Goal: Contribute content: Add original content to the website for others to see

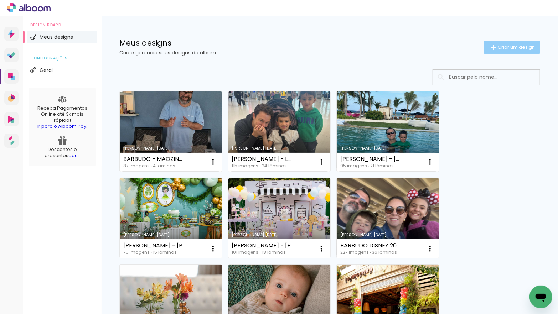
click at [501, 48] on span "Criar um design" at bounding box center [516, 47] width 37 height 5
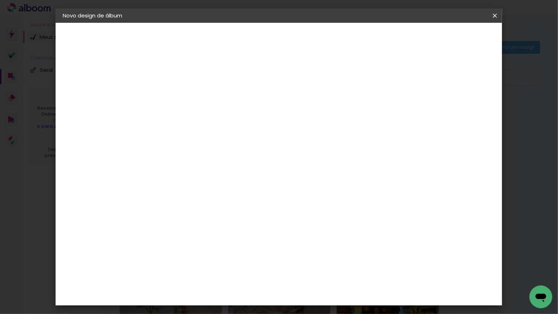
click at [179, 97] on input at bounding box center [179, 95] width 0 height 11
type input "[PERSON_NAME] - FRANCA 25"
type paper-input "[PERSON_NAME] - FRANCA 25"
click at [0, 0] on slot "Avançar" at bounding box center [0, 0] width 0 height 0
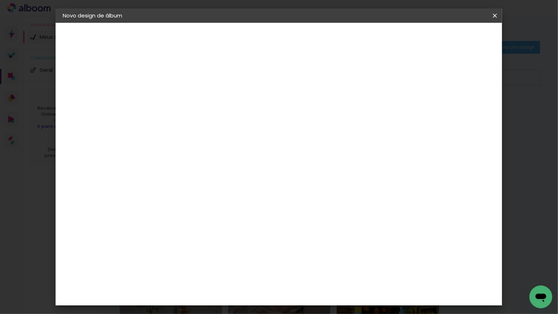
click at [176, 227] on div "Go image" at bounding box center [183, 232] width 17 height 11
click at [0, 0] on slot "Avançar" at bounding box center [0, 0] width 0 height 0
click at [207, 119] on input "text" at bounding box center [193, 124] width 28 height 11
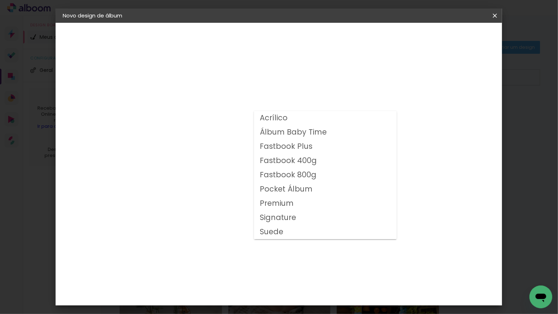
click at [0, 0] on slot "Fastbook 400g" at bounding box center [0, 0] width 0 height 0
type input "Fastbook 400g"
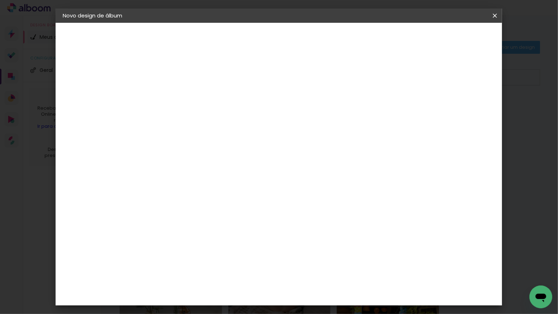
scroll to position [132, 0]
click at [227, 197] on span "20 × 20" at bounding box center [210, 208] width 33 height 23
click at [296, 39] on paper-button "Avançar" at bounding box center [278, 38] width 35 height 12
type input "3"
type paper-input "3"
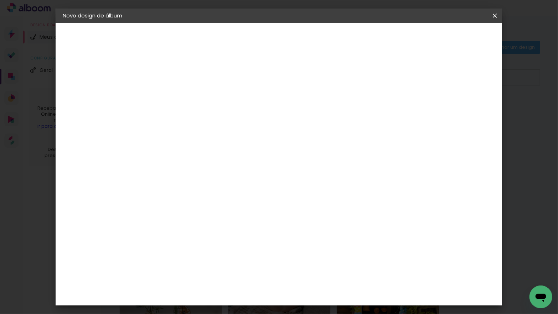
click at [183, 75] on input "3" at bounding box center [174, 76] width 25 height 9
click at [456, 40] on span "Iniciar design" at bounding box center [440, 37] width 32 height 5
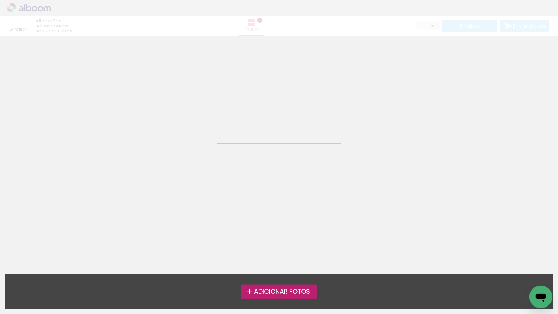
click at [264, 291] on span "Adicionar Fotos" at bounding box center [282, 292] width 56 height 6
click at [0, 0] on input "file" at bounding box center [0, 0] width 0 height 0
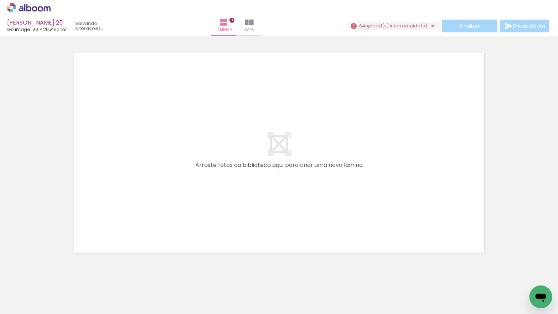
scroll to position [0, 0]
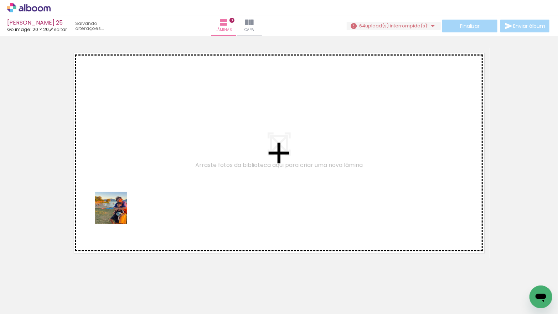
drag, startPoint x: 87, startPoint y: 270, endPoint x: 117, endPoint y: 210, distance: 66.7
click at [117, 210] on quentale-workspace at bounding box center [279, 157] width 558 height 314
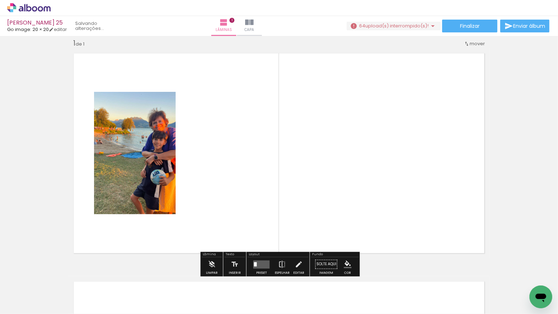
scroll to position [0, 0]
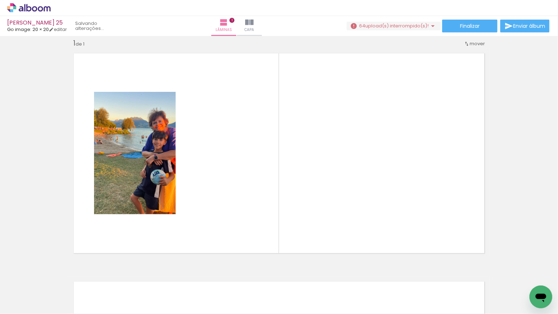
click at [32, 294] on input "Todas as fotos" at bounding box center [19, 293] width 27 height 6
click at [0, 0] on slot "Não utilizadas" at bounding box center [0, 0] width 0 height 0
type input "Não utilizadas"
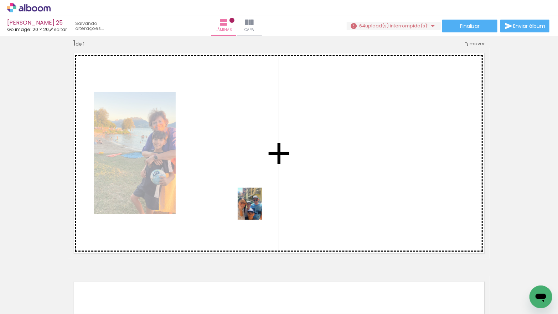
drag, startPoint x: 72, startPoint y: 295, endPoint x: 205, endPoint y: 235, distance: 145.5
click at [262, 208] on quentale-workspace at bounding box center [279, 157] width 558 height 314
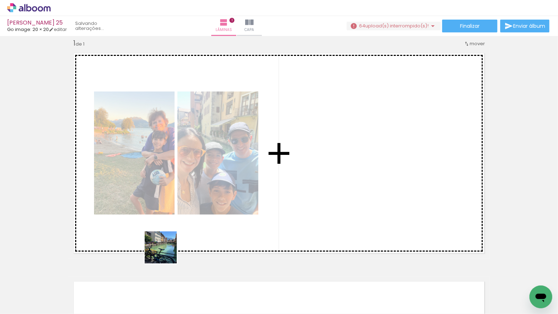
drag, startPoint x: 131, startPoint y: 266, endPoint x: 332, endPoint y: 207, distance: 209.6
click at [332, 207] on quentale-workspace at bounding box center [279, 157] width 558 height 314
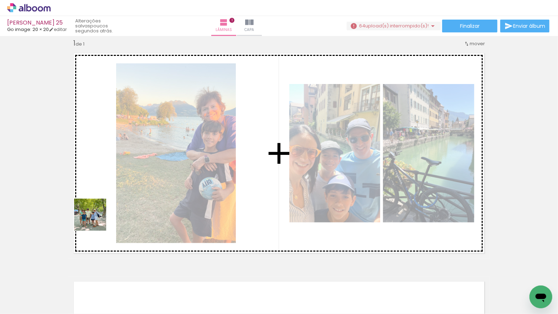
drag, startPoint x: 88, startPoint y: 247, endPoint x: 96, endPoint y: 220, distance: 28.6
click at [96, 220] on quentale-workspace at bounding box center [279, 157] width 558 height 314
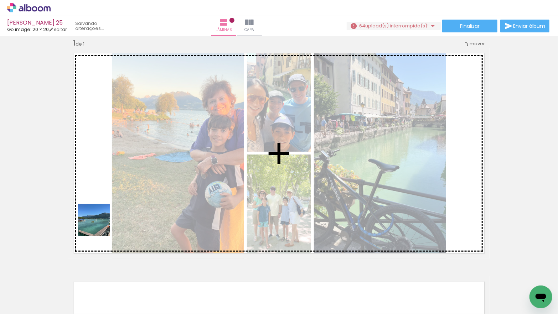
drag, startPoint x: 93, startPoint y: 245, endPoint x: 100, endPoint y: 224, distance: 22.6
click at [100, 224] on quentale-workspace at bounding box center [279, 157] width 558 height 314
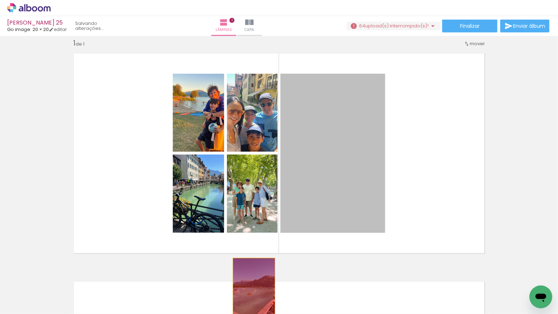
drag, startPoint x: 323, startPoint y: 186, endPoint x: 254, endPoint y: 290, distance: 124.9
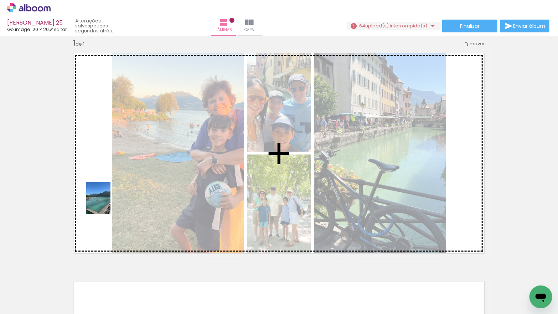
drag, startPoint x: 87, startPoint y: 275, endPoint x: 108, endPoint y: 204, distance: 73.7
click at [108, 204] on quentale-workspace at bounding box center [279, 157] width 558 height 314
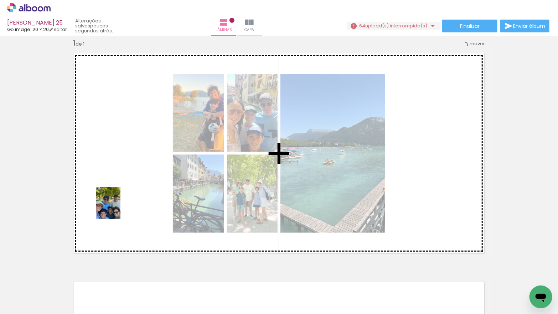
drag, startPoint x: 104, startPoint y: 239, endPoint x: 118, endPoint y: 209, distance: 32.7
click at [118, 209] on quentale-workspace at bounding box center [279, 157] width 558 height 314
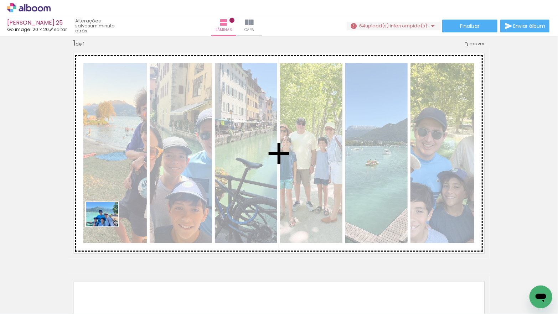
drag, startPoint x: 98, startPoint y: 244, endPoint x: 107, endPoint y: 224, distance: 21.8
click at [107, 224] on quentale-workspace at bounding box center [279, 157] width 558 height 314
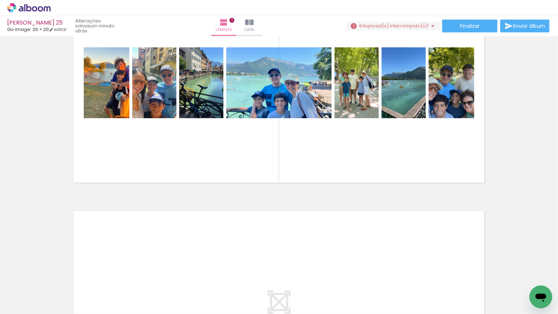
scroll to position [132, 0]
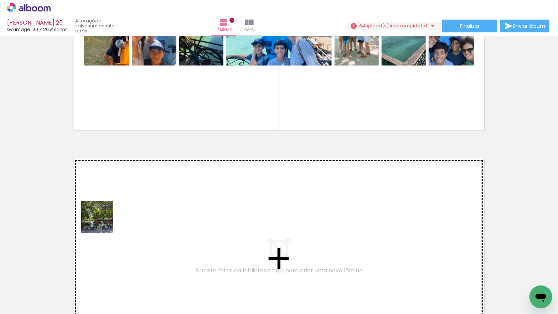
drag, startPoint x: 96, startPoint y: 239, endPoint x: 103, endPoint y: 222, distance: 18.1
click at [103, 222] on quentale-workspace at bounding box center [279, 157] width 558 height 314
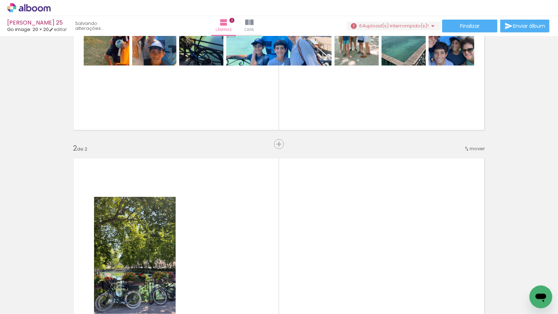
scroll to position [237, 0]
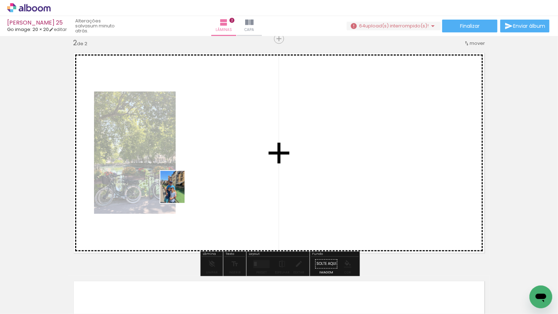
drag, startPoint x: 78, startPoint y: 286, endPoint x: 215, endPoint y: 182, distance: 172.6
click at [215, 182] on quentale-workspace at bounding box center [279, 157] width 558 height 314
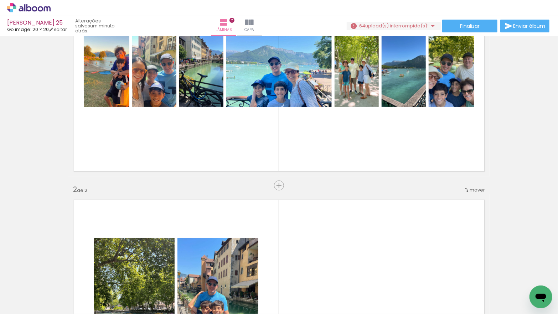
scroll to position [88, 0]
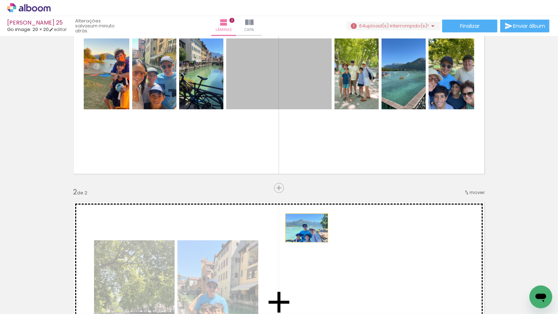
drag, startPoint x: 283, startPoint y: 84, endPoint x: 307, endPoint y: 228, distance: 146.0
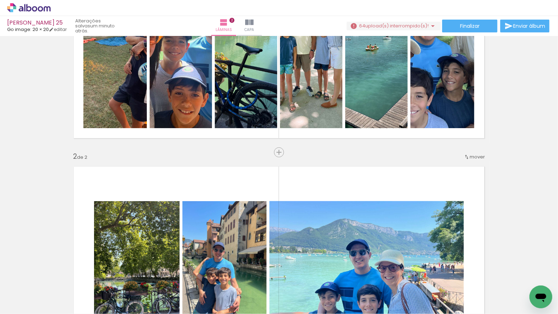
scroll to position [117, 0]
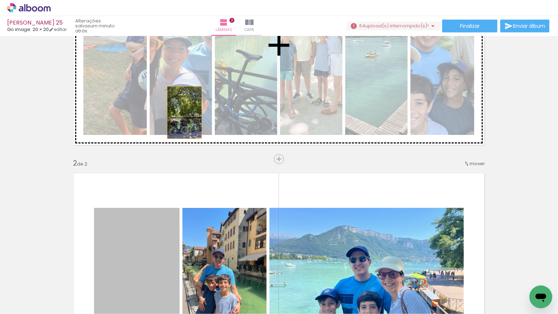
drag, startPoint x: 164, startPoint y: 219, endPoint x: 185, endPoint y: 113, distance: 108.0
click at [185, 113] on div "Inserir lâmina 1 de 2 Inserir lâmina 2 de 2" at bounding box center [279, 265] width 558 height 686
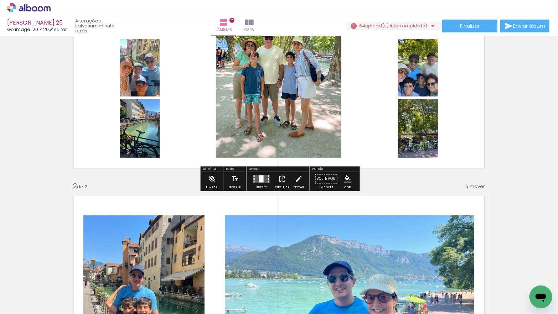
scroll to position [98, 0]
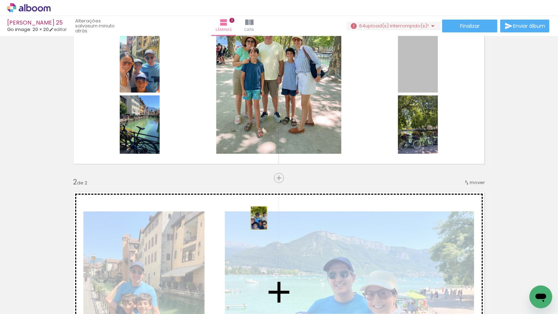
drag, startPoint x: 384, startPoint y: 126, endPoint x: 259, endPoint y: 218, distance: 155.0
click at [259, 218] on div "Inserir lâmina 1 de 2 Inserir lâmina 2 de 2" at bounding box center [279, 283] width 558 height 686
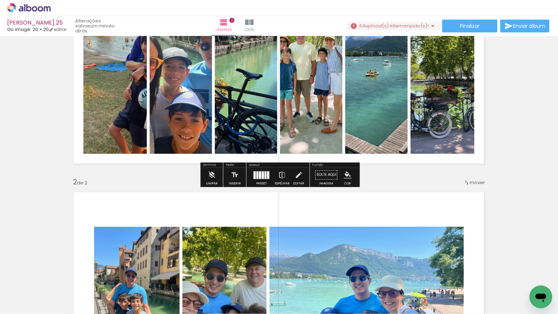
click at [267, 174] on div at bounding box center [268, 175] width 2 height 7
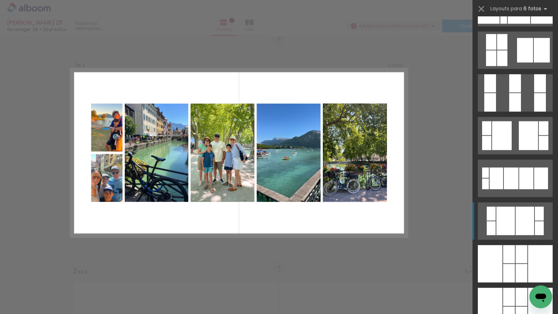
scroll to position [633, 0]
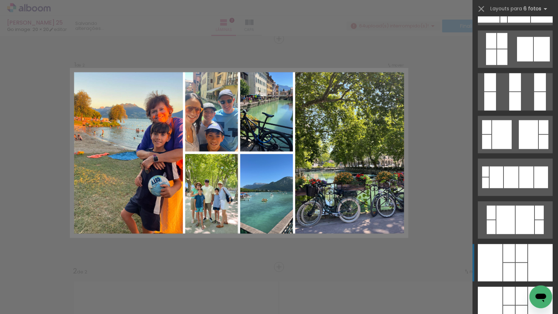
click at [497, 254] on div at bounding box center [490, 263] width 25 height 37
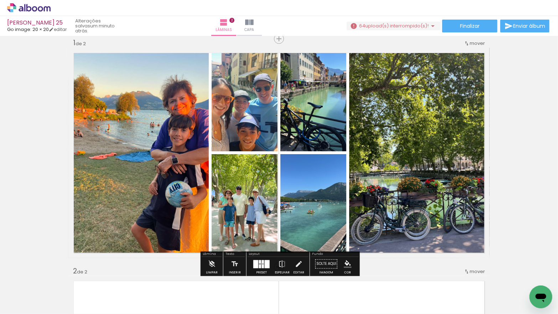
drag, startPoint x: 261, startPoint y: 264, endPoint x: 425, endPoint y: 213, distance: 172.0
click at [262, 265] on div at bounding box center [263, 267] width 2 height 4
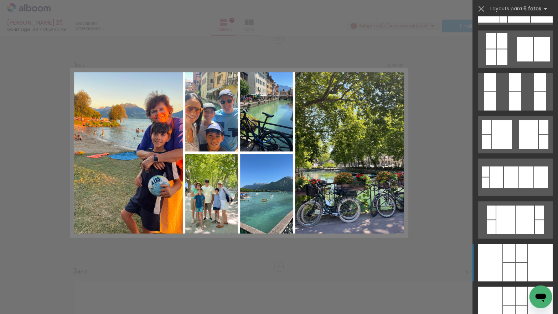
scroll to position [856, 0]
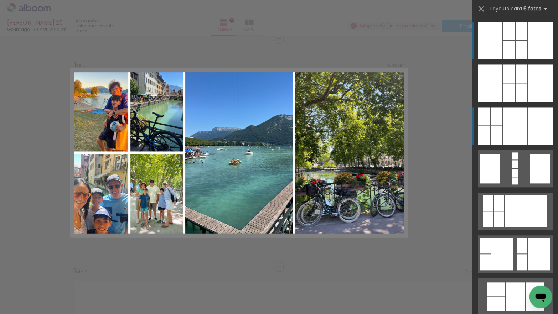
click at [516, 40] on div at bounding box center [522, 31] width 12 height 18
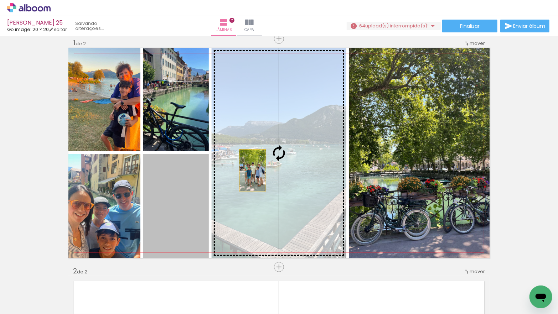
drag, startPoint x: 170, startPoint y: 214, endPoint x: 254, endPoint y: 170, distance: 94.7
click at [0, 0] on slot at bounding box center [0, 0] width 0 height 0
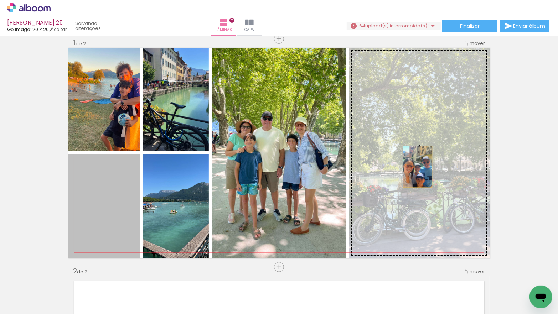
drag, startPoint x: 112, startPoint y: 220, endPoint x: 418, endPoint y: 167, distance: 310.5
click at [0, 0] on slot at bounding box center [0, 0] width 0 height 0
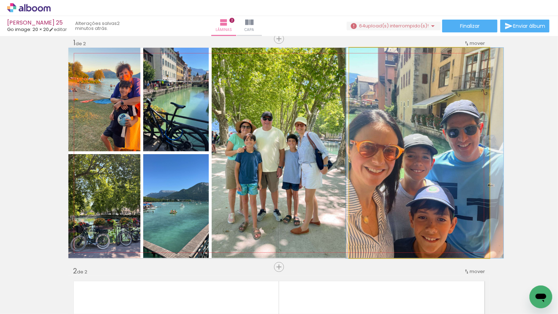
drag, startPoint x: 415, startPoint y: 173, endPoint x: 420, endPoint y: 171, distance: 5.5
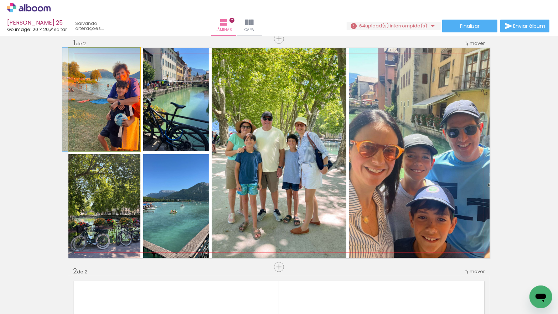
drag, startPoint x: 108, startPoint y: 106, endPoint x: 100, endPoint y: 106, distance: 7.9
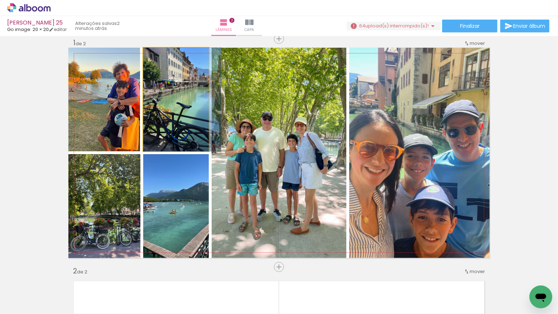
drag, startPoint x: 179, startPoint y: 108, endPoint x: 188, endPoint y: 106, distance: 8.8
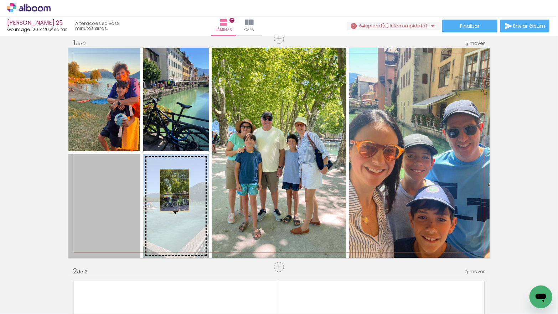
drag, startPoint x: 114, startPoint y: 200, endPoint x: 174, endPoint y: 190, distance: 60.6
click at [0, 0] on slot at bounding box center [0, 0] width 0 height 0
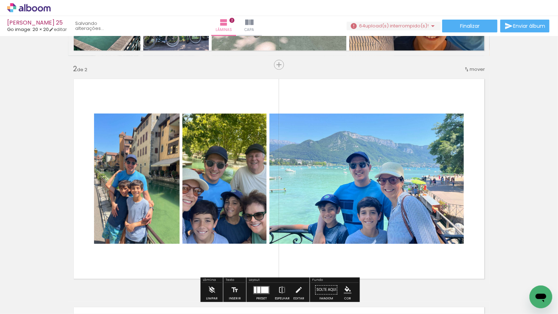
scroll to position [254, 0]
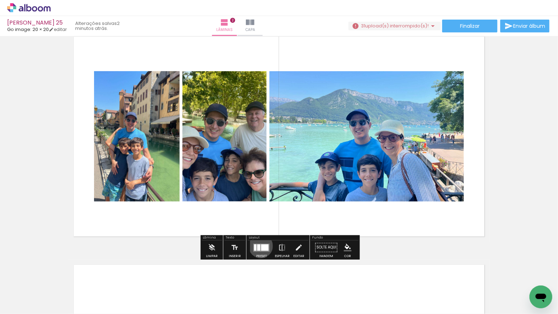
click at [261, 246] on div at bounding box center [264, 248] width 7 height 6
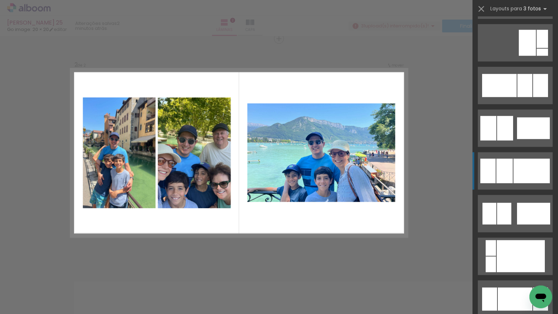
scroll to position [472, 0]
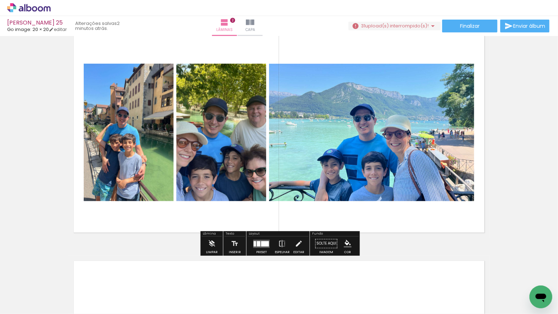
scroll to position [248, 0]
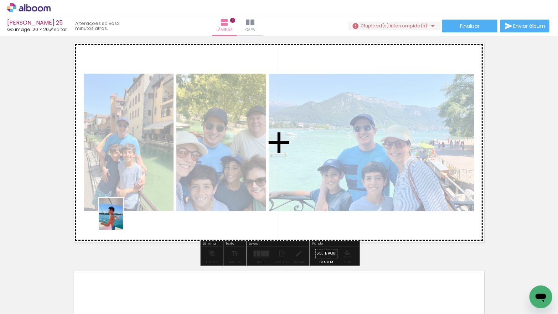
drag, startPoint x: 80, startPoint y: 290, endPoint x: 122, endPoint y: 218, distance: 83.7
click at [122, 218] on quentale-workspace at bounding box center [279, 157] width 558 height 314
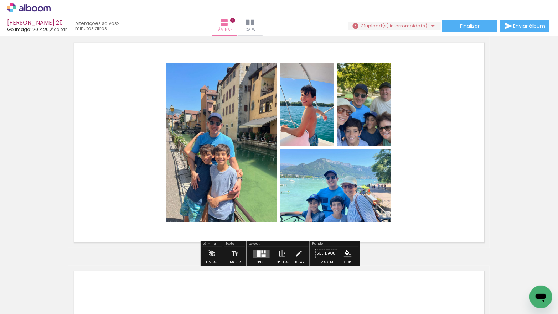
click at [262, 252] on div at bounding box center [263, 252] width 2 height 3
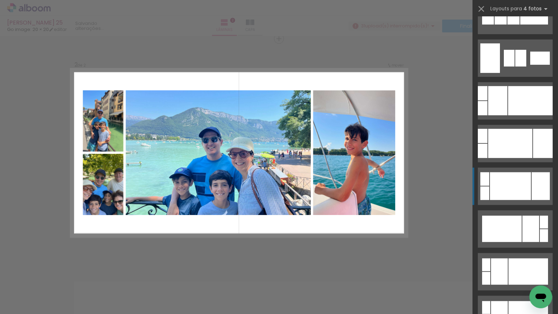
scroll to position [246, 0]
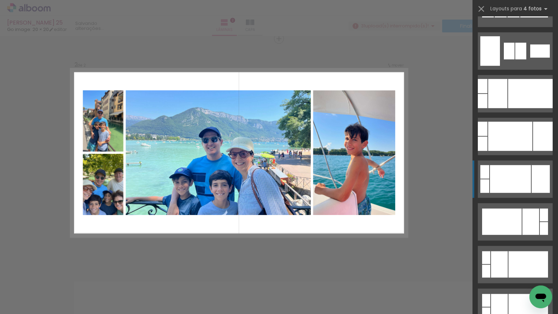
click at [508, 17] on div at bounding box center [514, 8] width 12 height 19
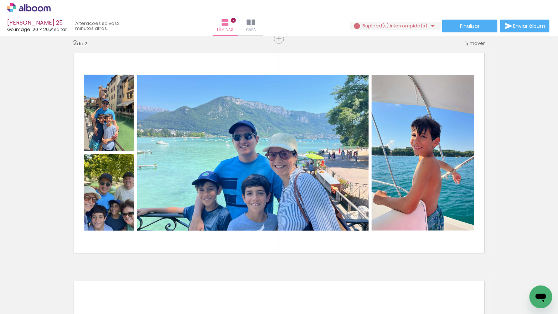
click at [408, 26] on span "upload(s) interrompido(s)!" at bounding box center [396, 25] width 63 height 7
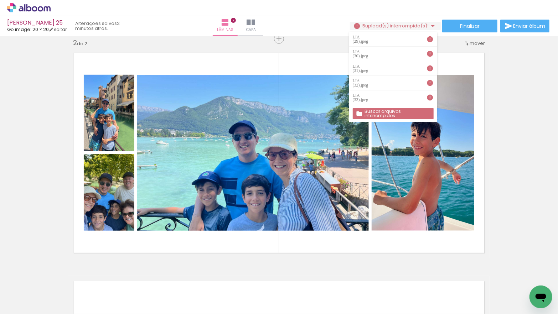
click at [0, 0] on slot "Buscar arquivos interrompidos" at bounding box center [0, 0] width 0 height 0
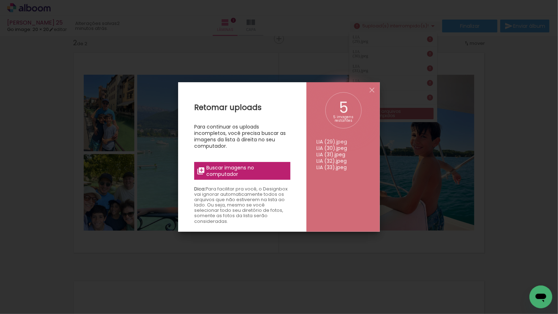
click at [237, 169] on span "Buscar imagens no computador" at bounding box center [247, 171] width 80 height 13
click at [0, 0] on input "file" at bounding box center [0, 0] width 0 height 0
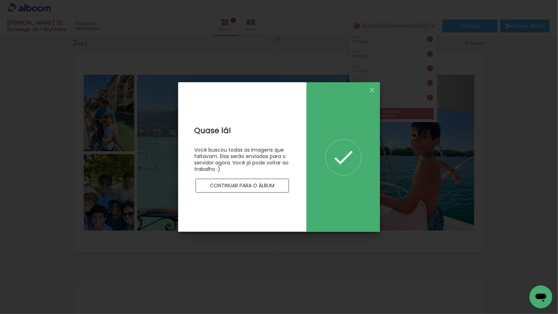
scroll to position [0, 0]
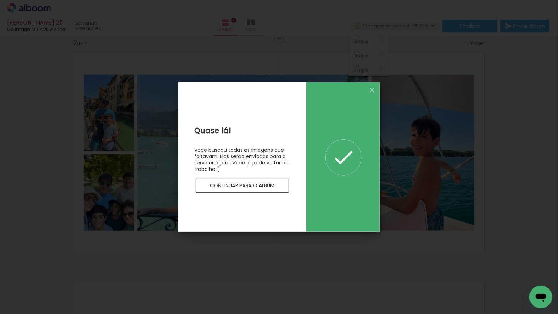
click at [0, 0] on slot "Continuar para o álbum" at bounding box center [0, 0] width 0 height 0
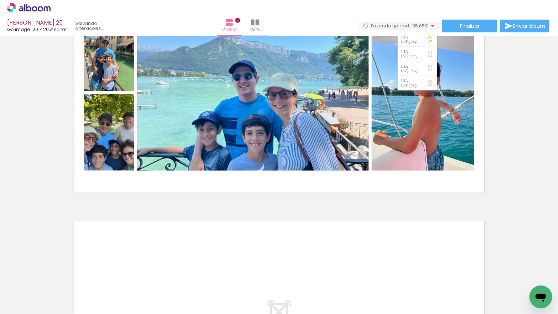
scroll to position [315, 0]
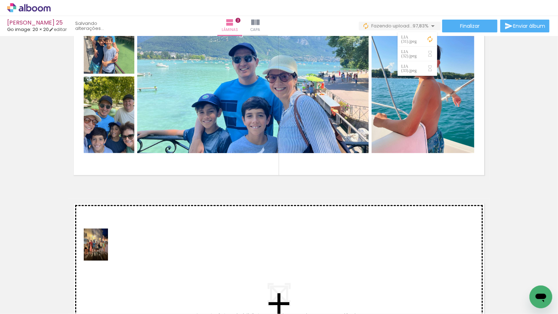
drag, startPoint x: 81, startPoint y: 290, endPoint x: 105, endPoint y: 250, distance: 46.3
click at [105, 250] on quentale-workspace at bounding box center [279, 157] width 558 height 314
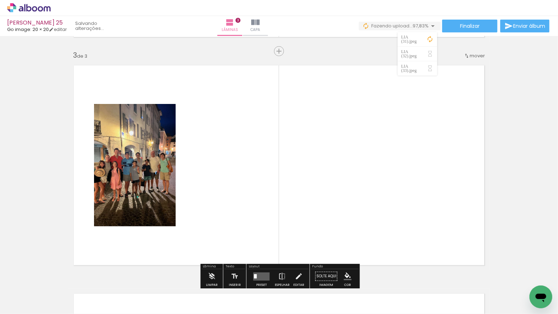
scroll to position [466, 0]
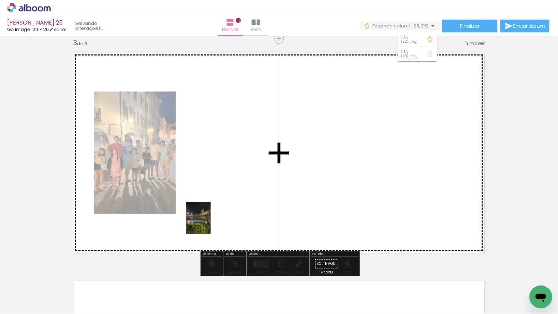
drag, startPoint x: 75, startPoint y: 290, endPoint x: 208, endPoint y: 224, distance: 149.1
click at [208, 224] on quentale-workspace at bounding box center [279, 157] width 558 height 314
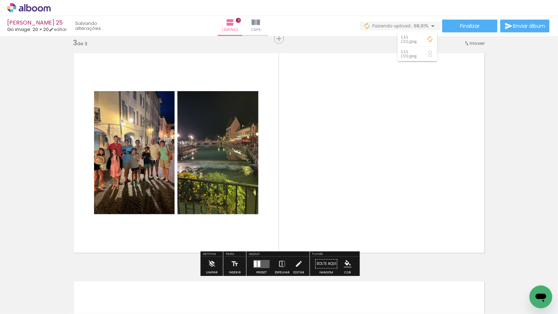
scroll to position [465, 0]
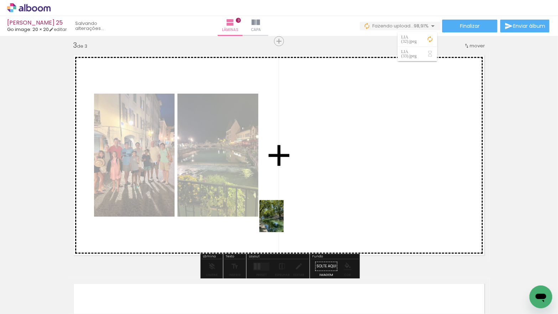
drag, startPoint x: 74, startPoint y: 294, endPoint x: 282, endPoint y: 226, distance: 219.1
click at [323, 205] on quentale-workspace at bounding box center [279, 157] width 558 height 314
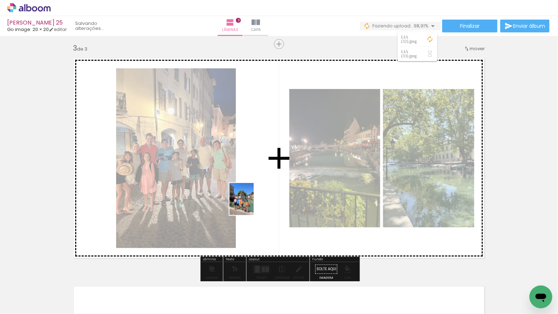
drag, startPoint x: 85, startPoint y: 292, endPoint x: 251, endPoint y: 205, distance: 187.6
click at [251, 205] on quentale-workspace at bounding box center [279, 157] width 558 height 314
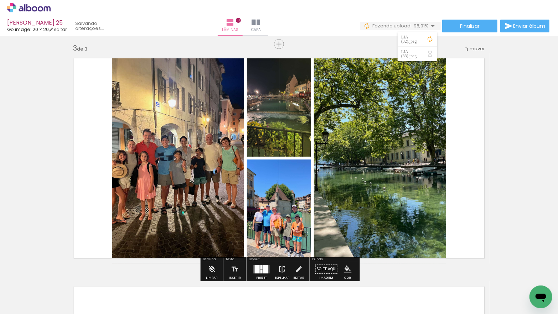
scroll to position [460, 0]
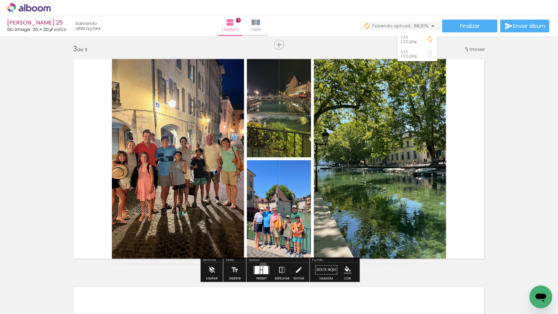
click at [262, 266] on div at bounding box center [261, 271] width 19 height 14
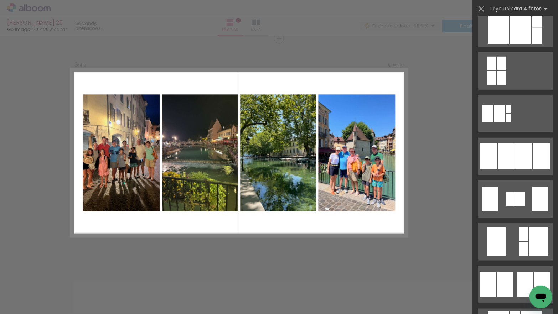
scroll to position [414, 0]
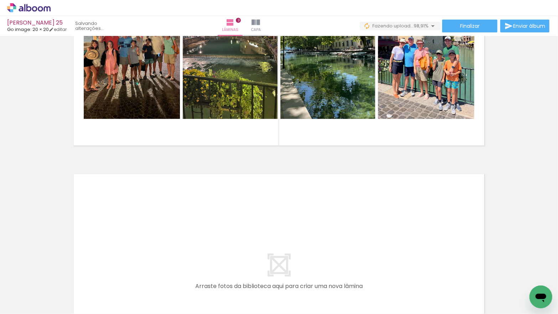
scroll to position [578, 0]
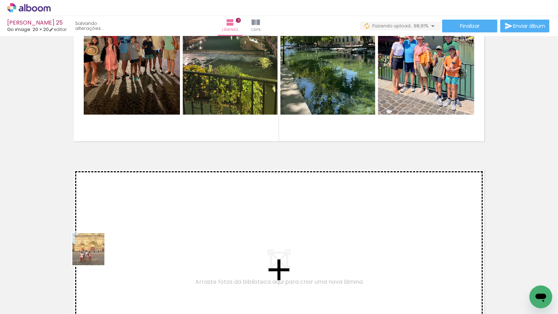
drag, startPoint x: 75, startPoint y: 287, endPoint x: 102, endPoint y: 245, distance: 51.0
click at [102, 245] on quentale-workspace at bounding box center [279, 157] width 558 height 314
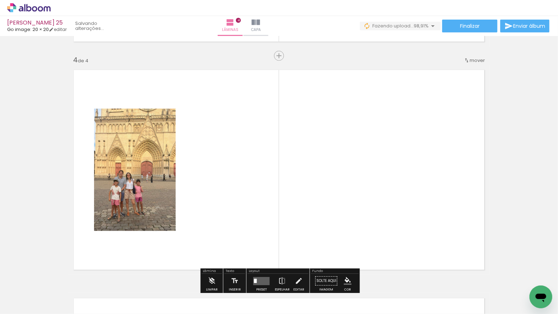
scroll to position [695, 0]
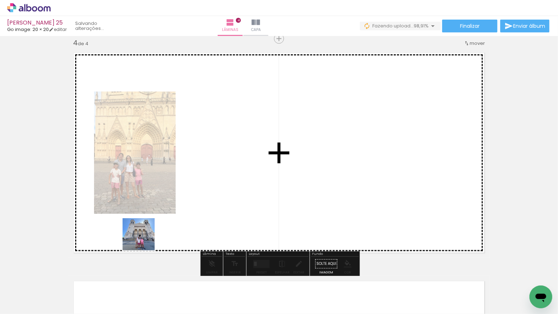
drag, startPoint x: 75, startPoint y: 286, endPoint x: 142, endPoint y: 244, distance: 78.2
click at [150, 237] on quentale-workspace at bounding box center [279, 157] width 558 height 314
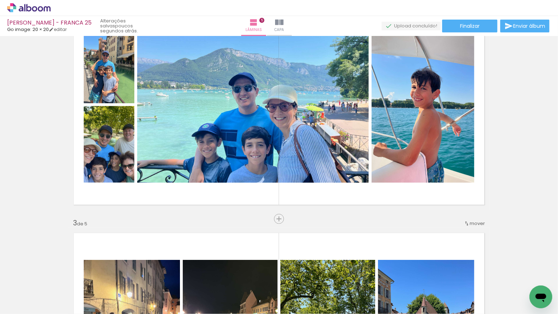
scroll to position [281, 0]
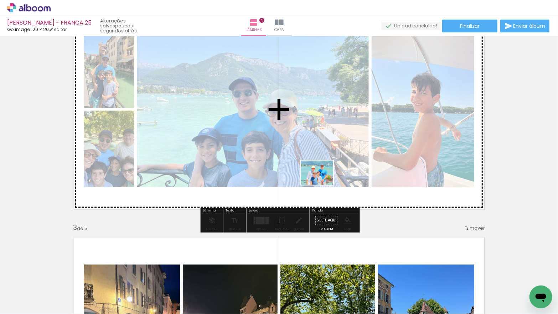
drag, startPoint x: 330, startPoint y: 282, endPoint x: 323, endPoint y: 182, distance: 99.7
click at [323, 182] on quentale-workspace at bounding box center [279, 157] width 558 height 314
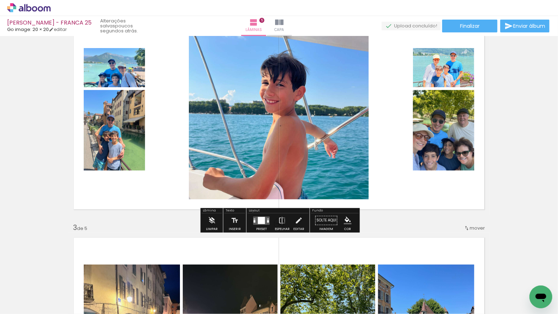
scroll to position [0, 2297]
click at [267, 221] on div at bounding box center [268, 221] width 2 height 2
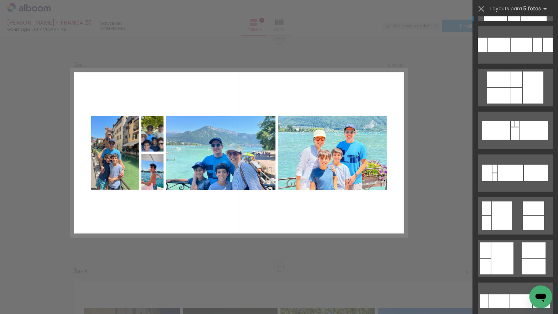
scroll to position [343, 0]
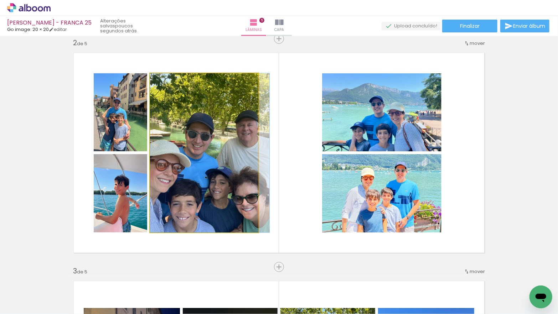
drag, startPoint x: 215, startPoint y: 155, endPoint x: 222, endPoint y: 155, distance: 7.9
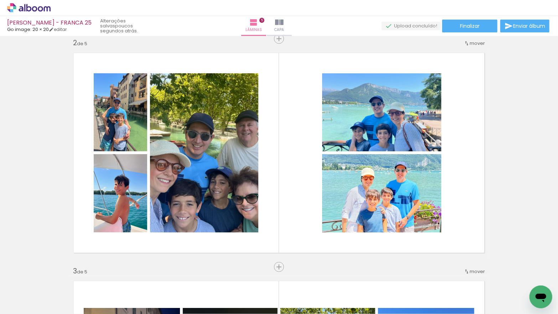
click at [237, 154] on quentale-photo at bounding box center [204, 152] width 108 height 159
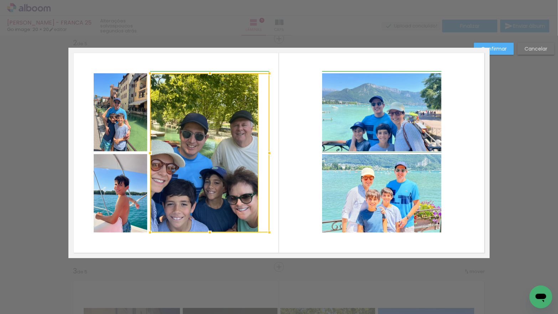
drag, startPoint x: 262, startPoint y: 154, endPoint x: 270, endPoint y: 153, distance: 8.2
click at [270, 153] on div at bounding box center [269, 153] width 14 height 14
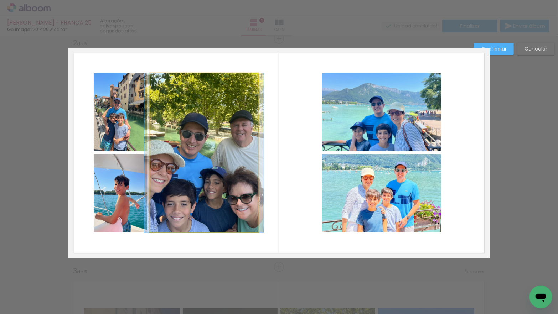
click at [232, 154] on quentale-photo at bounding box center [204, 152] width 108 height 159
click at [232, 154] on div at bounding box center [209, 152] width 119 height 159
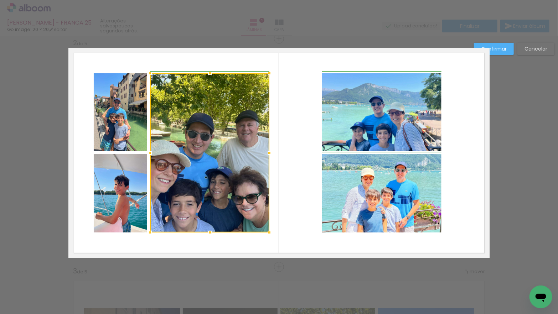
drag, startPoint x: 258, startPoint y: 153, endPoint x: 268, endPoint y: 153, distance: 10.3
click at [268, 153] on div at bounding box center [269, 153] width 14 height 14
click at [129, 120] on quentale-photo at bounding box center [120, 112] width 53 height 78
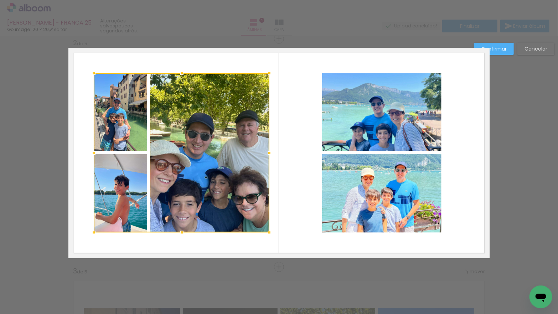
click at [123, 165] on div at bounding box center [182, 152] width 176 height 159
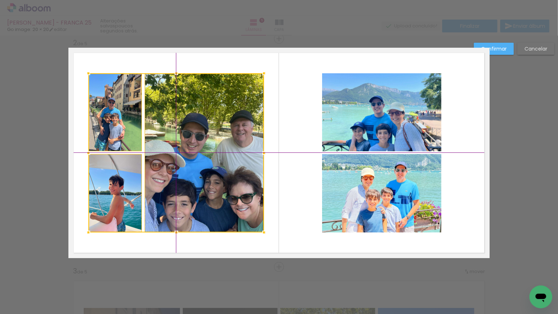
drag, startPoint x: 189, startPoint y: 154, endPoint x: 185, endPoint y: 154, distance: 4.3
click at [185, 154] on div at bounding box center [176, 152] width 176 height 159
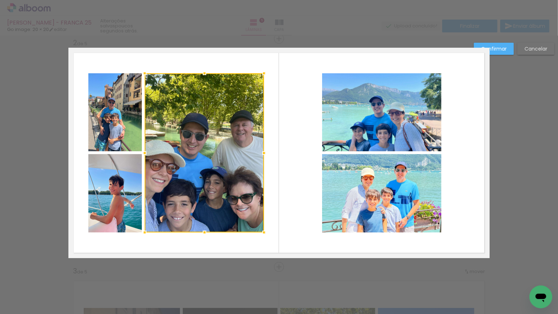
click at [0, 0] on slot "Confirmar" at bounding box center [0, 0] width 0 height 0
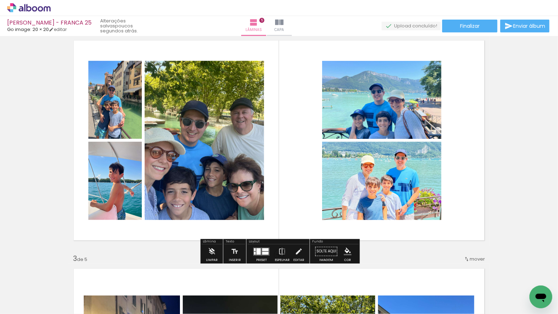
scroll to position [250, 0]
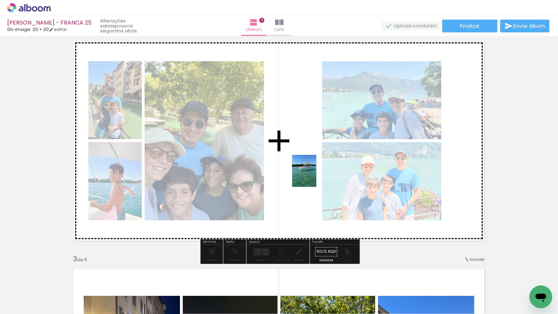
drag, startPoint x: 450, startPoint y: 288, endPoint x: 313, endPoint y: 176, distance: 176.1
click at [313, 176] on quentale-workspace at bounding box center [279, 157] width 558 height 314
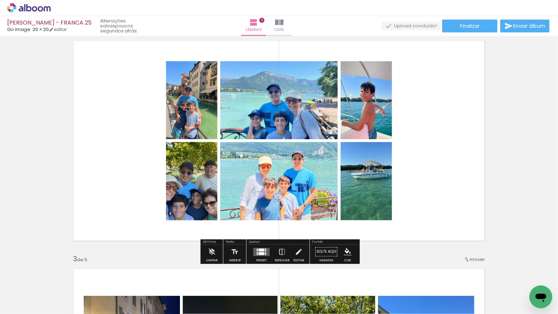
scroll to position [0, 2257]
click at [264, 247] on div at bounding box center [261, 252] width 19 height 14
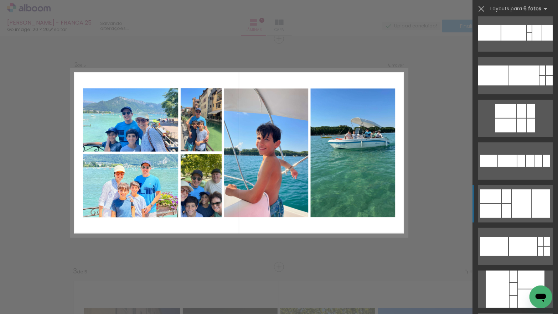
scroll to position [143, 0]
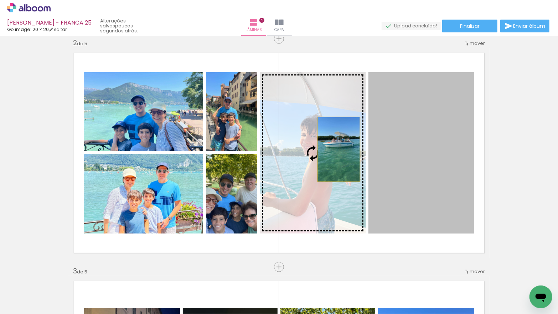
drag, startPoint x: 409, startPoint y: 148, endPoint x: 339, endPoint y: 149, distance: 69.5
click at [0, 0] on slot at bounding box center [0, 0] width 0 height 0
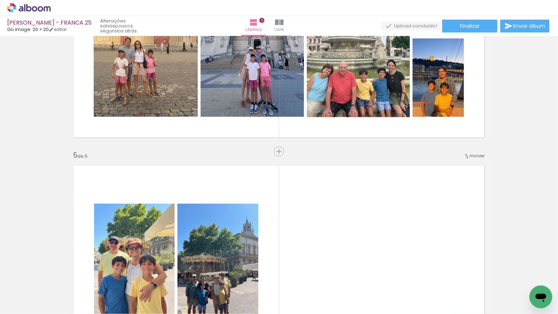
scroll to position [825, 0]
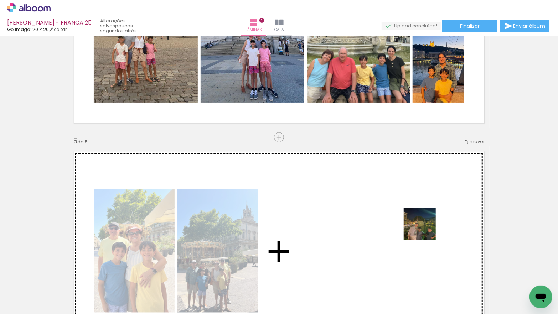
drag, startPoint x: 432, startPoint y: 247, endPoint x: 425, endPoint y: 229, distance: 19.1
click at [425, 229] on quentale-workspace at bounding box center [279, 157] width 558 height 314
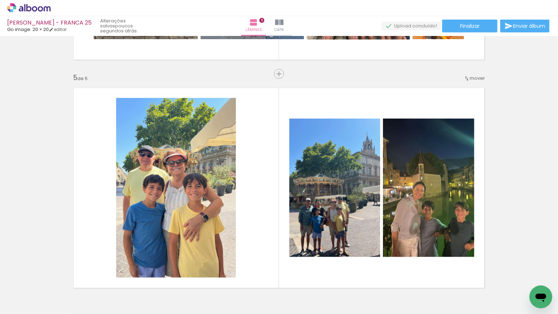
scroll to position [912, 0]
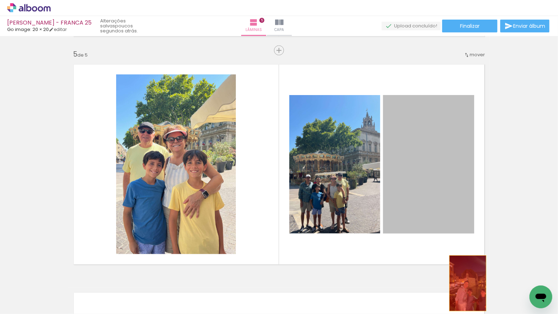
drag, startPoint x: 426, startPoint y: 208, endPoint x: 470, endPoint y: 286, distance: 89.9
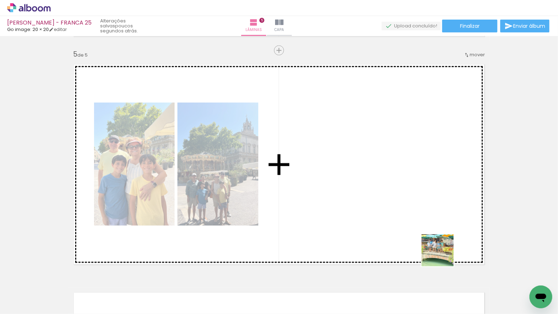
drag, startPoint x: 443, startPoint y: 256, endPoint x: 432, endPoint y: 230, distance: 28.1
click at [432, 230] on quentale-workspace at bounding box center [279, 157] width 558 height 314
